Goal: Task Accomplishment & Management: Use online tool/utility

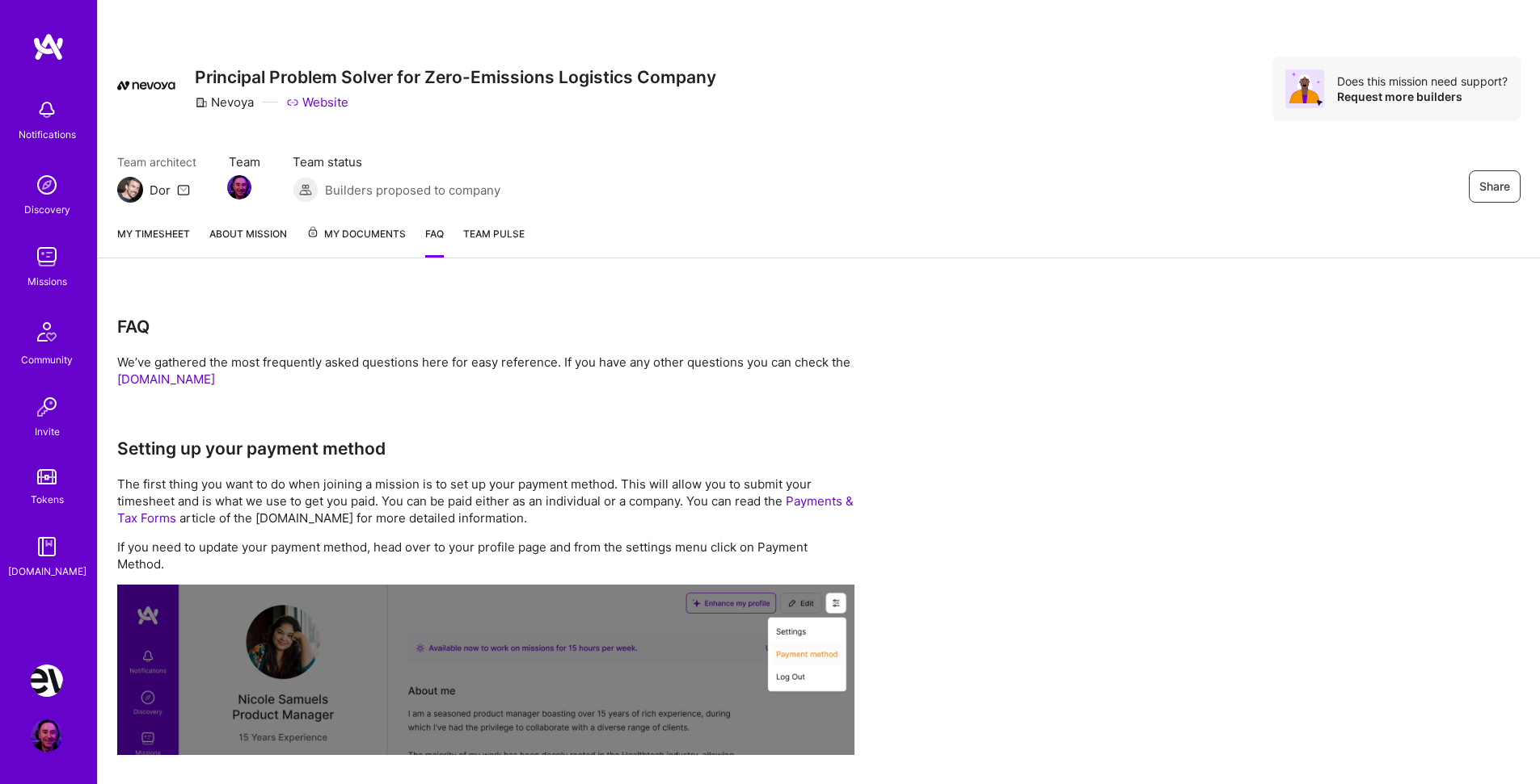
click at [59, 110] on img at bounding box center [47, 110] width 33 height 33
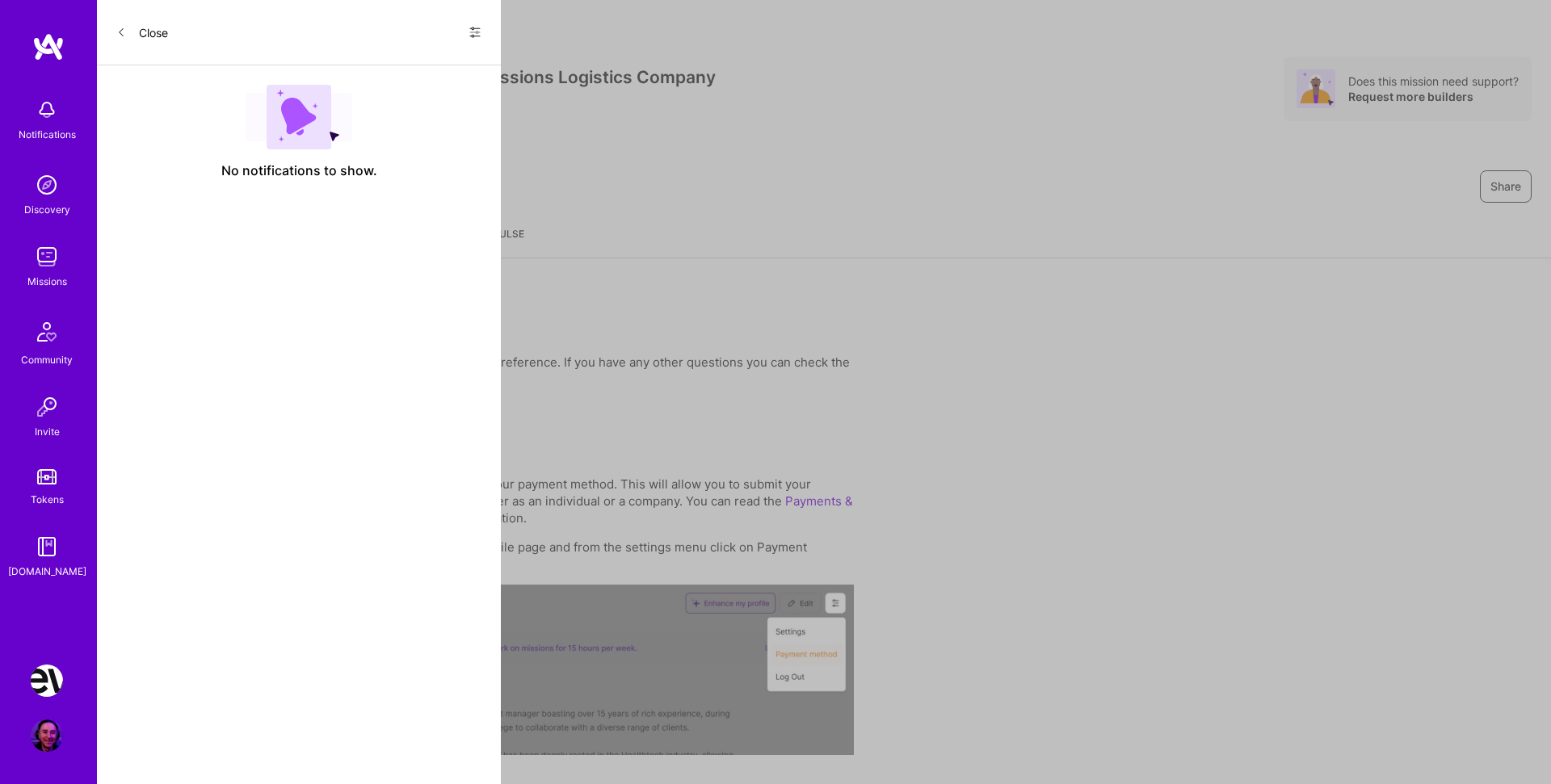
click at [144, 38] on button "Close" at bounding box center [143, 32] width 52 height 26
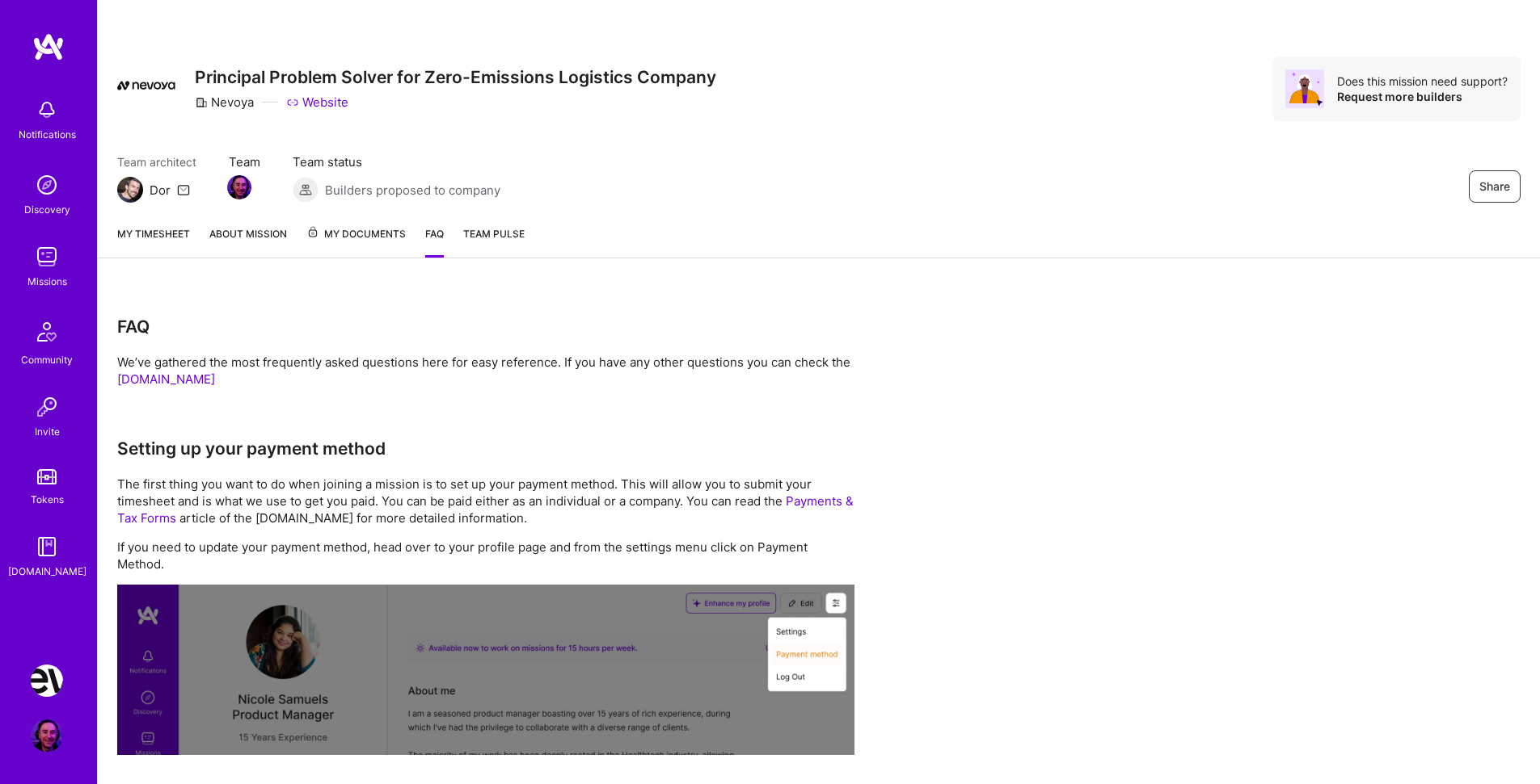
click at [44, 685] on img at bounding box center [47, 681] width 33 height 33
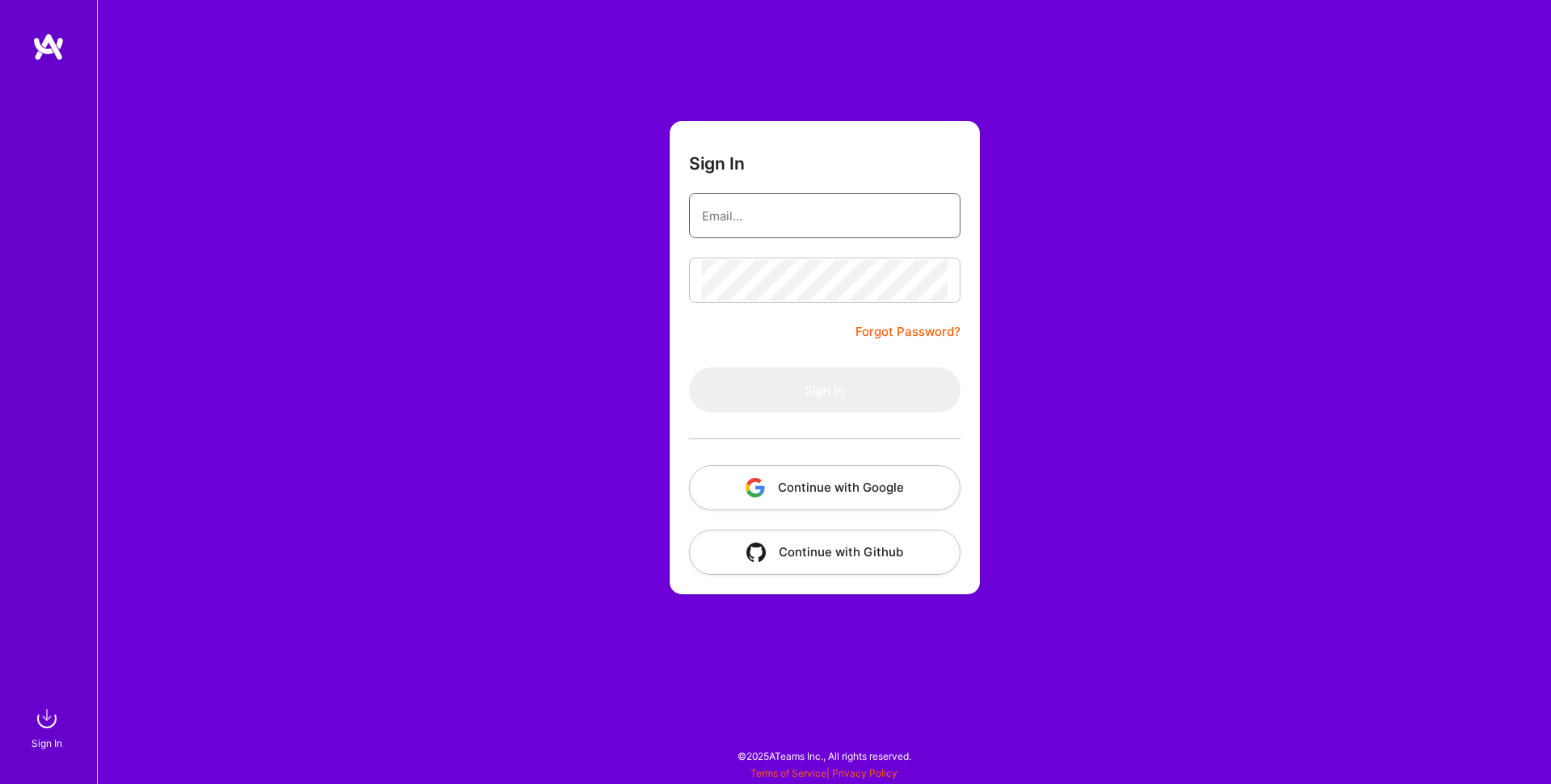
click at [823, 207] on input "email" at bounding box center [825, 216] width 246 height 41
type input "[EMAIL_ADDRESS][DOMAIN_NAME]"
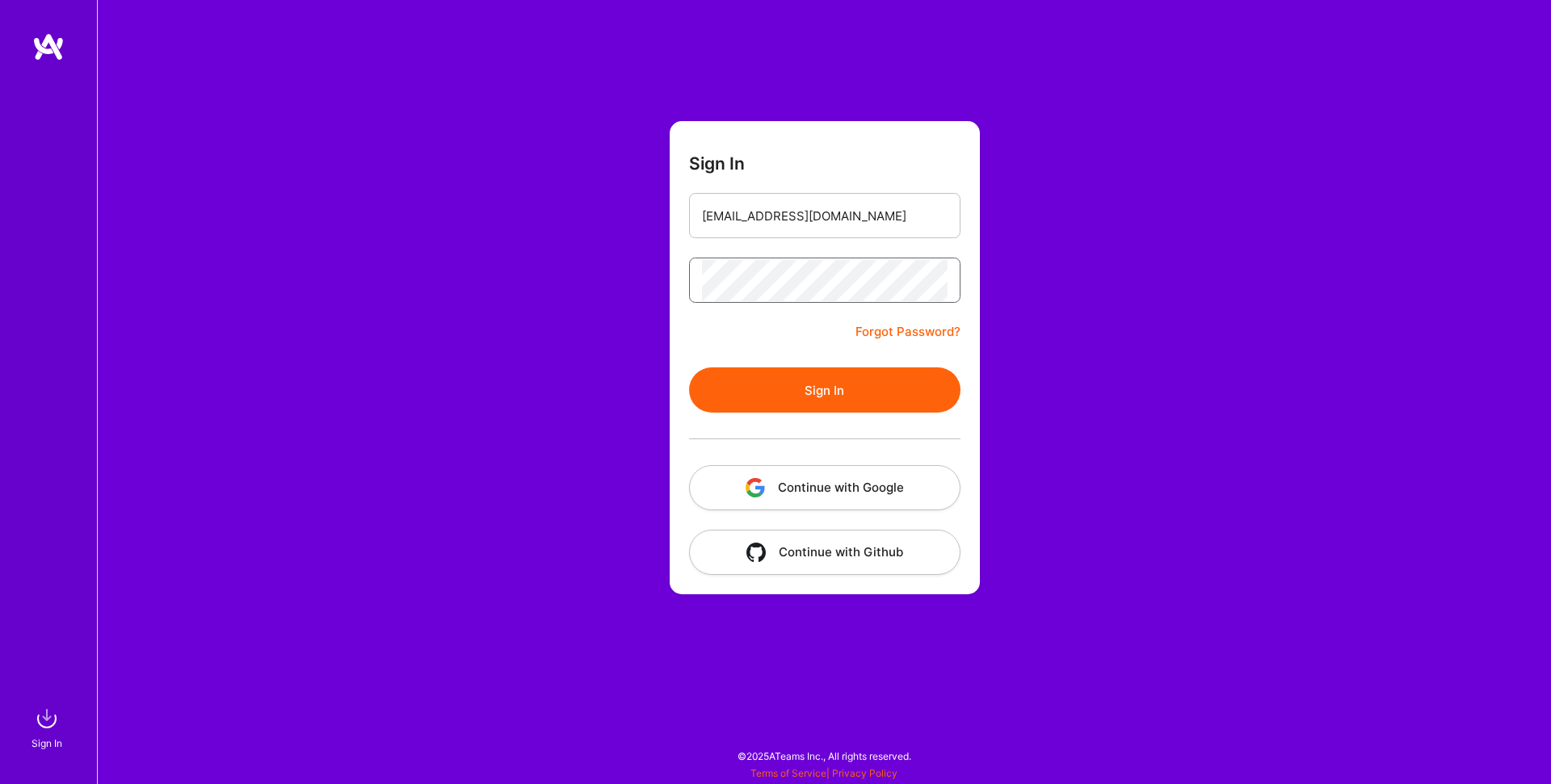
click at [690, 367] on button "Sign In" at bounding box center [825, 390] width 271 height 45
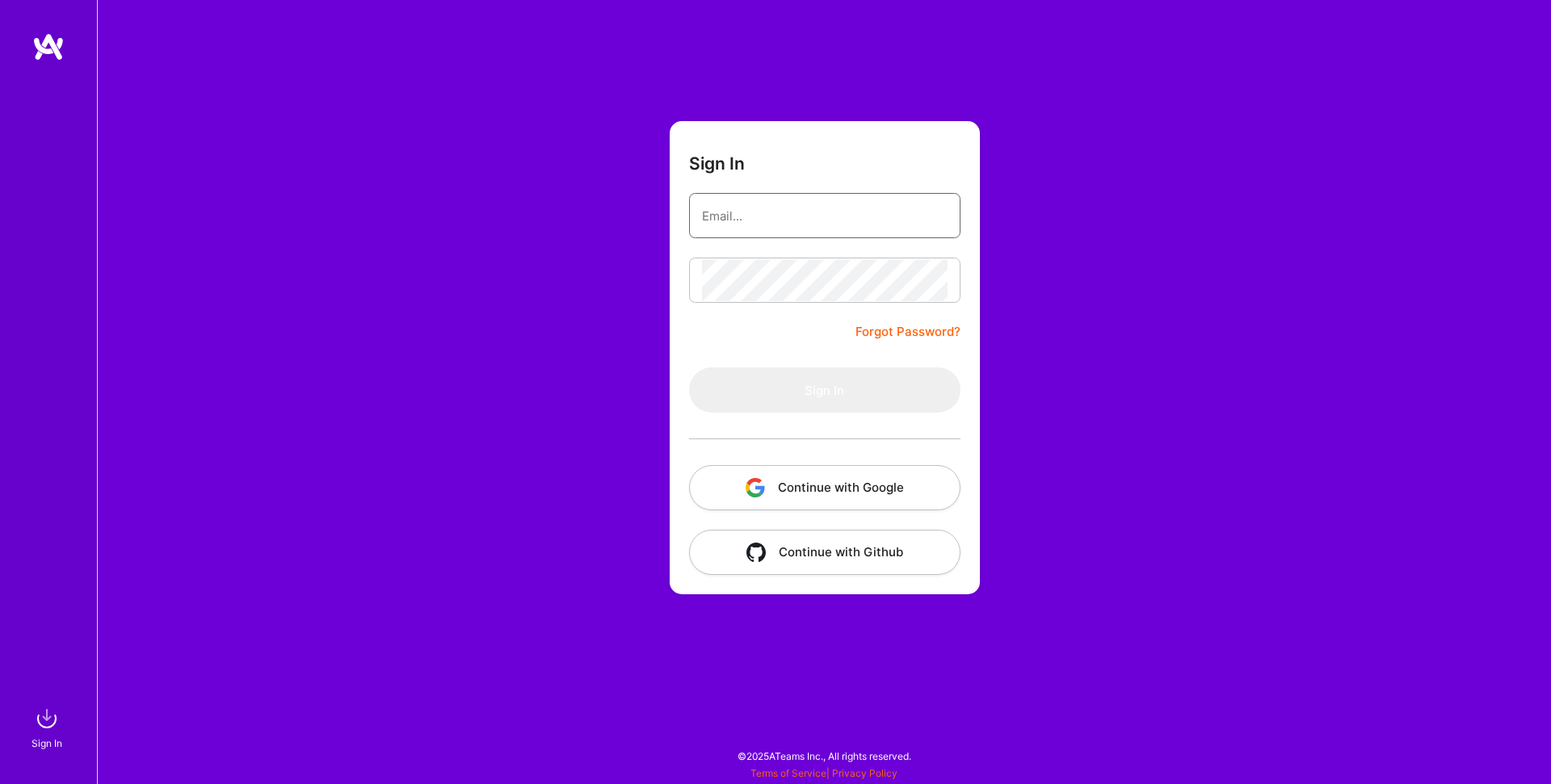
click at [749, 216] on input "email" at bounding box center [825, 216] width 246 height 41
type input "[EMAIL_ADDRESS][DOMAIN_NAME]"
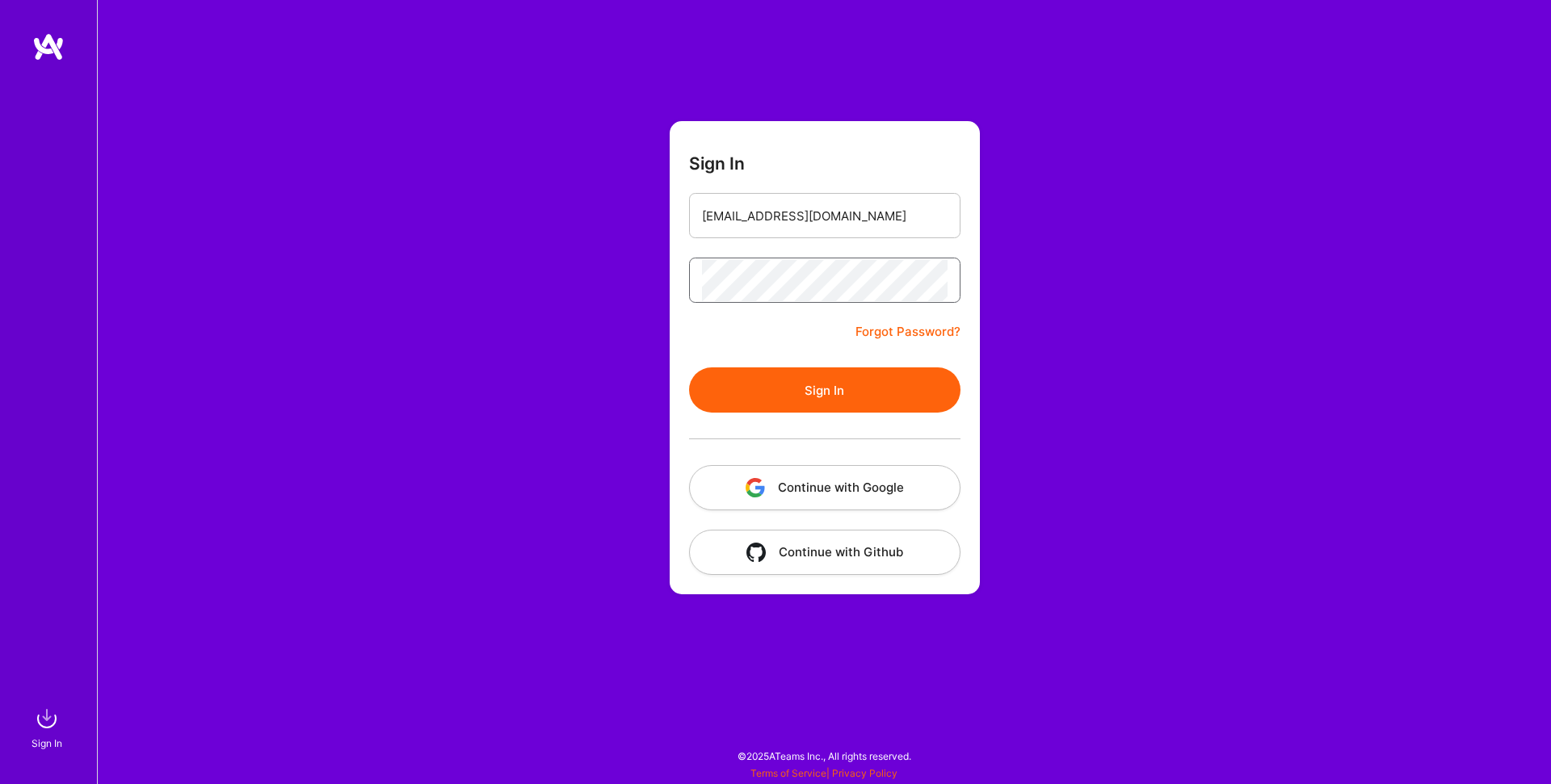
click at [690, 367] on button "Sign In" at bounding box center [825, 390] width 271 height 45
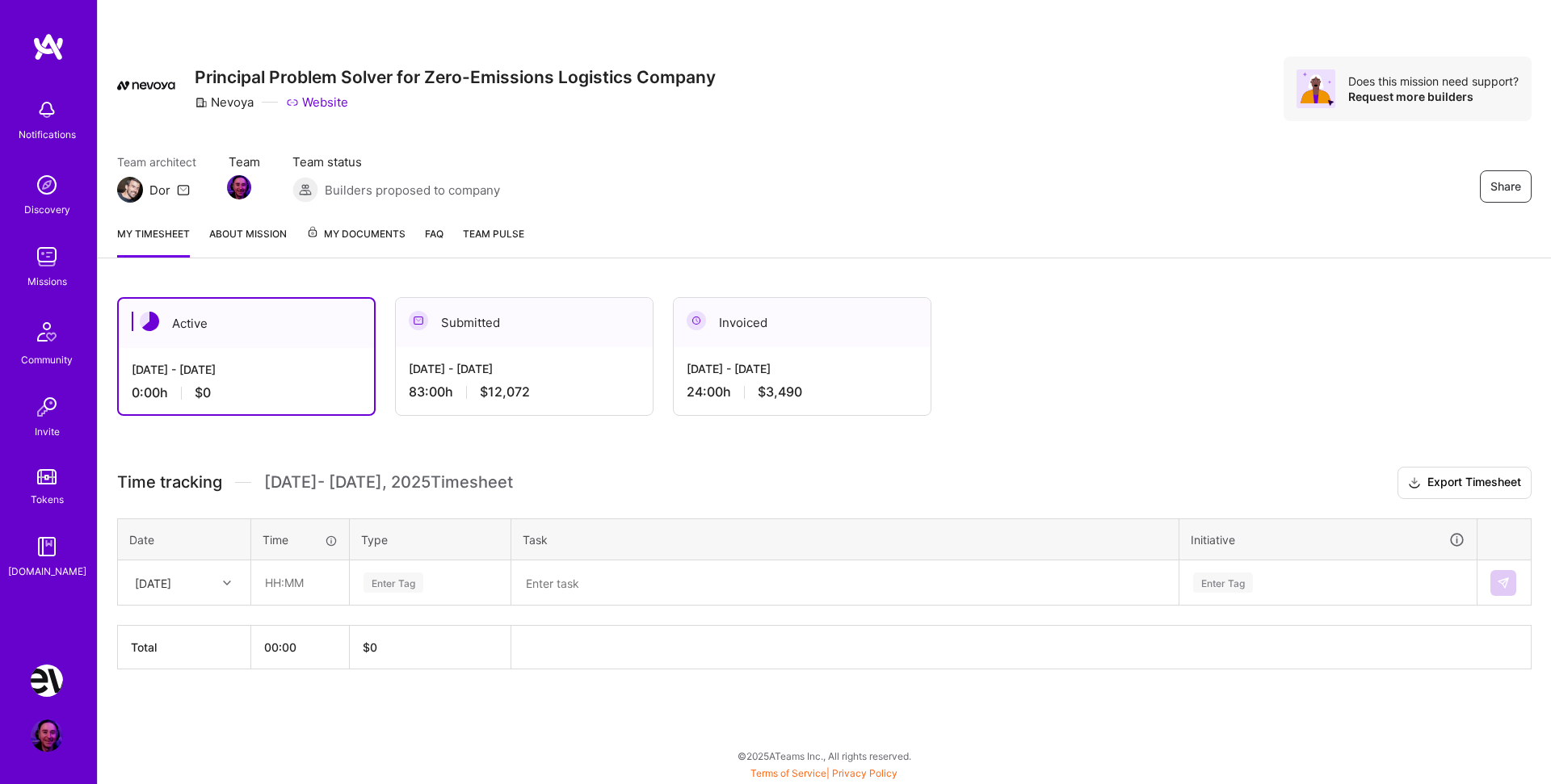
click at [729, 360] on div "[DATE] - [DATE] 24:00 h $3,490" at bounding box center [803, 380] width 257 height 67
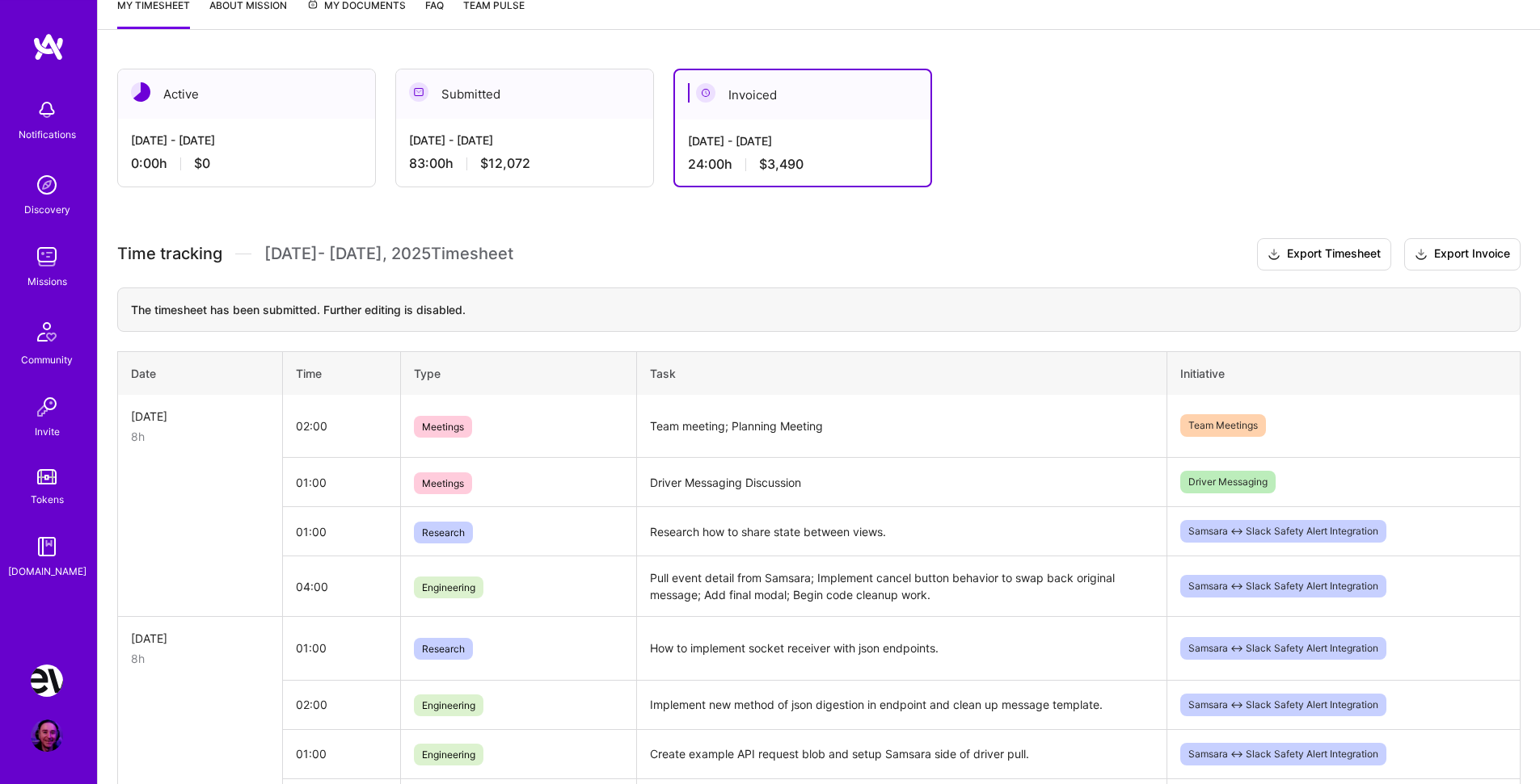
scroll to position [139, 0]
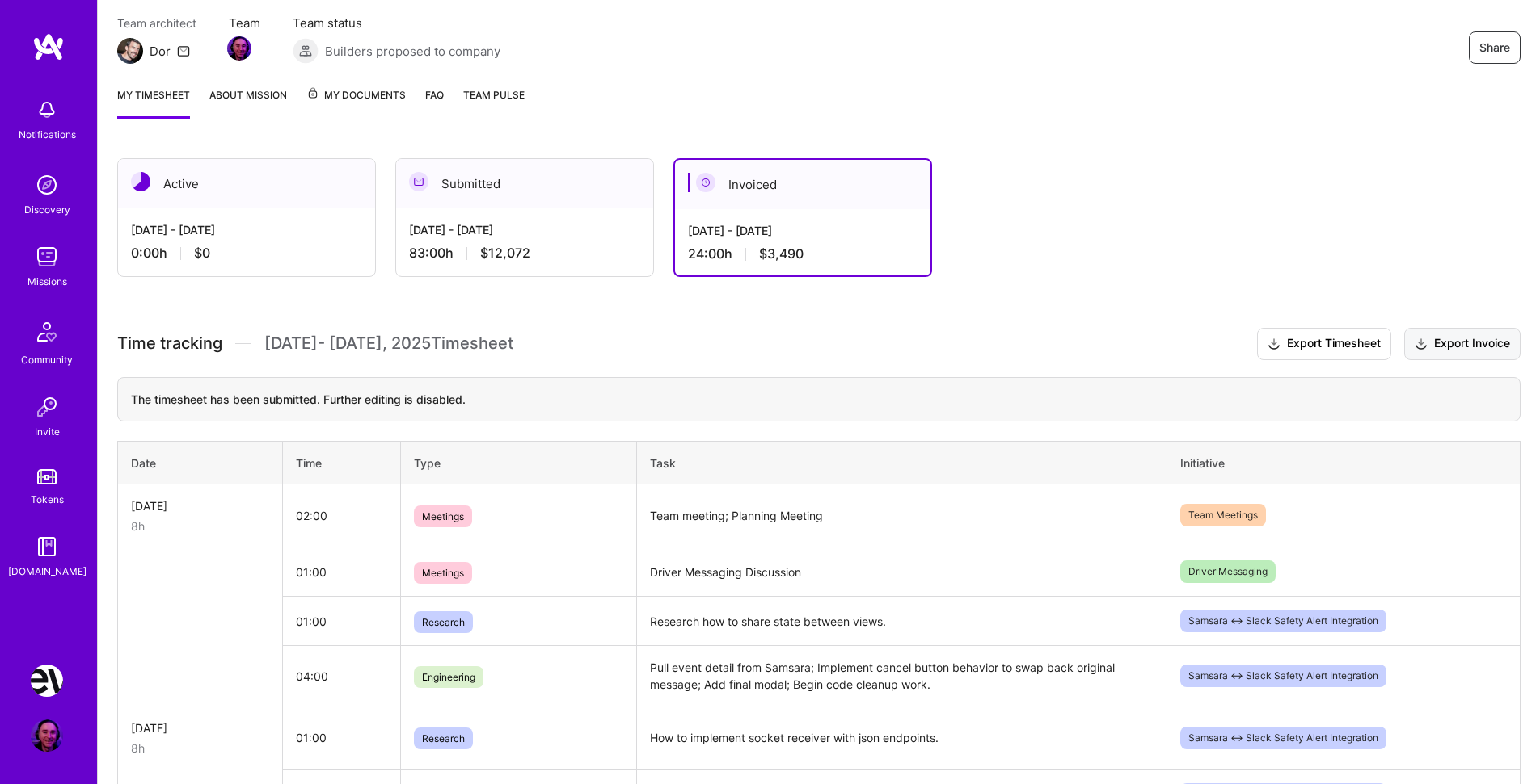
click at [1446, 341] on button "Export Invoice" at bounding box center [1462, 344] width 117 height 33
